Goal: Transaction & Acquisition: Subscribe to service/newsletter

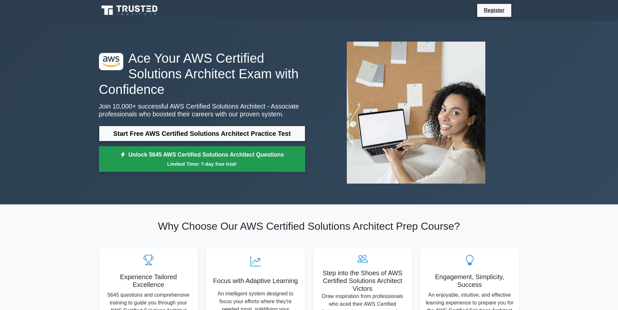
click at [260, 160] on small "Limited Time: 7-day free trial!" at bounding box center [202, 163] width 190 height 7
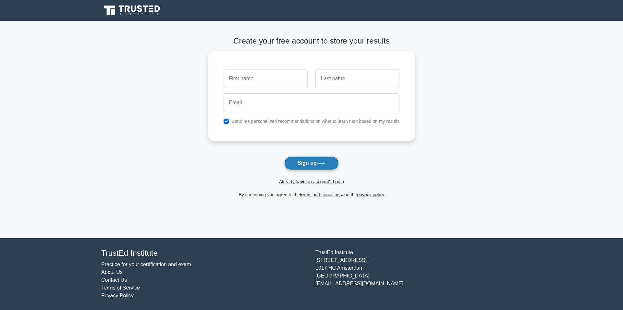
click at [286, 158] on button "Sign up" at bounding box center [311, 163] width 55 height 14
click at [297, 161] on button "Sign up" at bounding box center [311, 163] width 55 height 14
click at [291, 163] on button "Sign up" at bounding box center [311, 163] width 55 height 14
